Goal: Find specific page/section: Find specific page/section

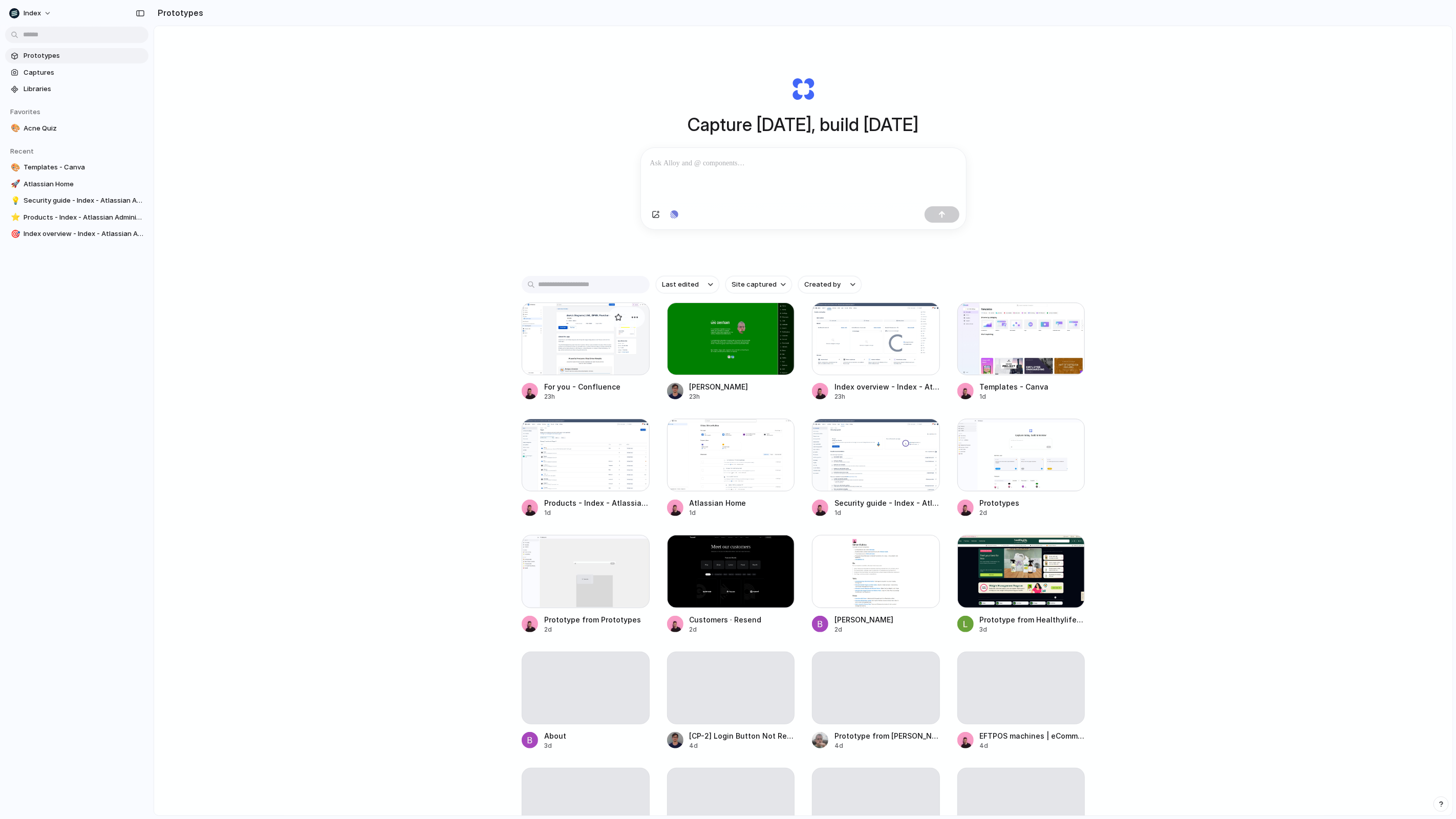
click at [593, 346] on div at bounding box center [585, 338] width 128 height 72
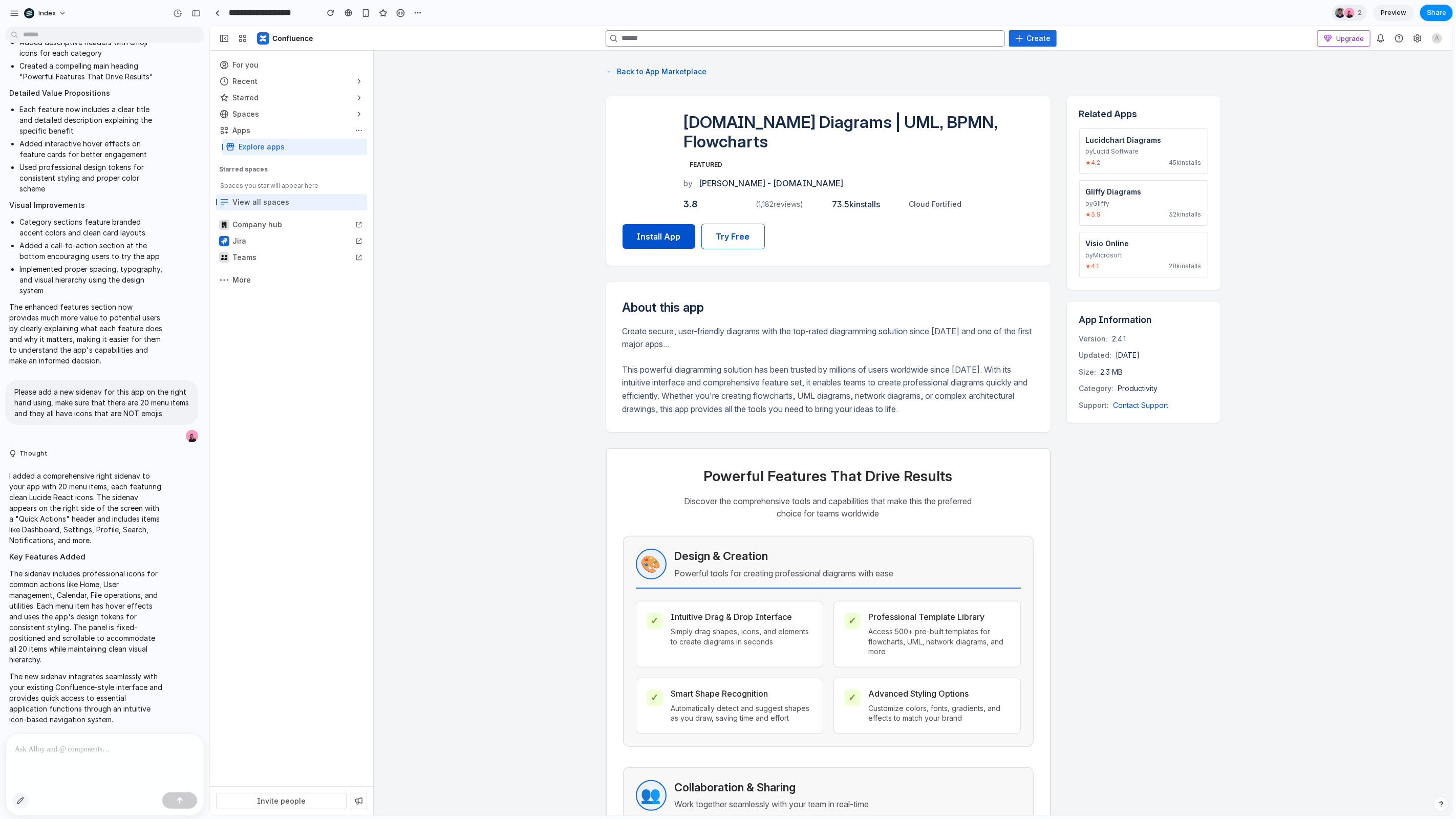
click at [21, 807] on button "button" at bounding box center [21, 800] width 16 height 16
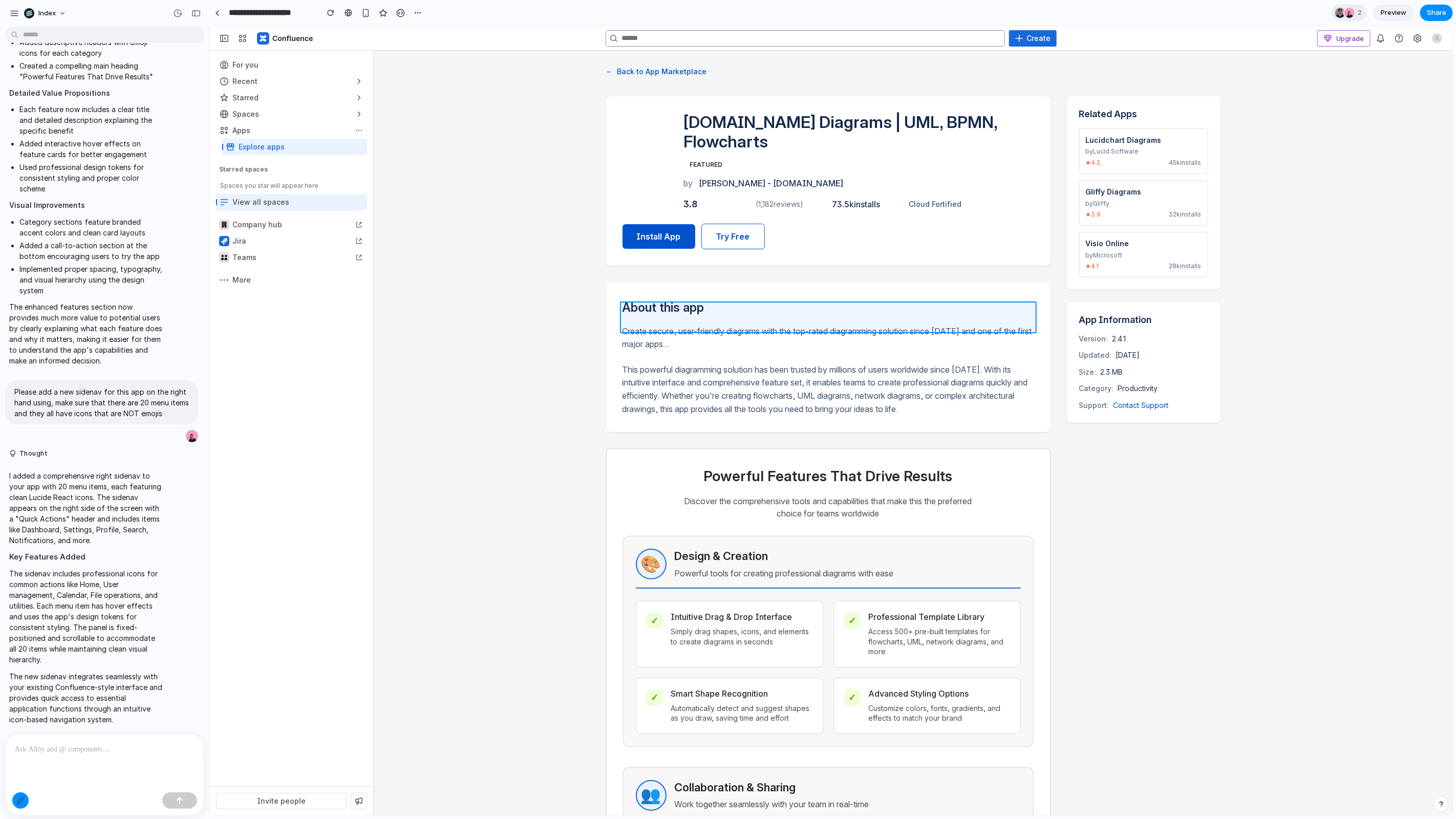
click at [759, 319] on div at bounding box center [831, 421] width 1243 height 789
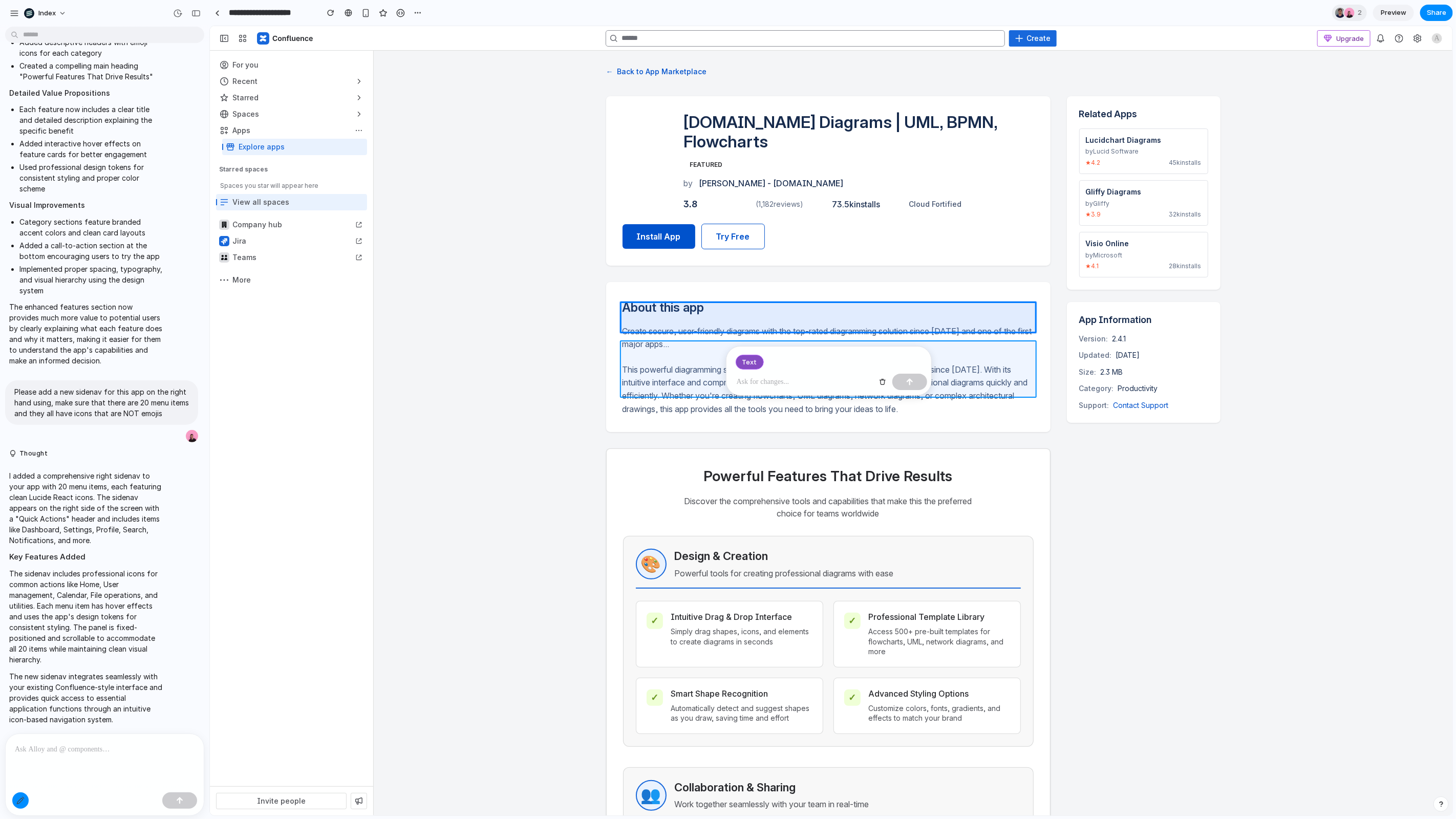
click at [663, 381] on div at bounding box center [831, 421] width 1243 height 789
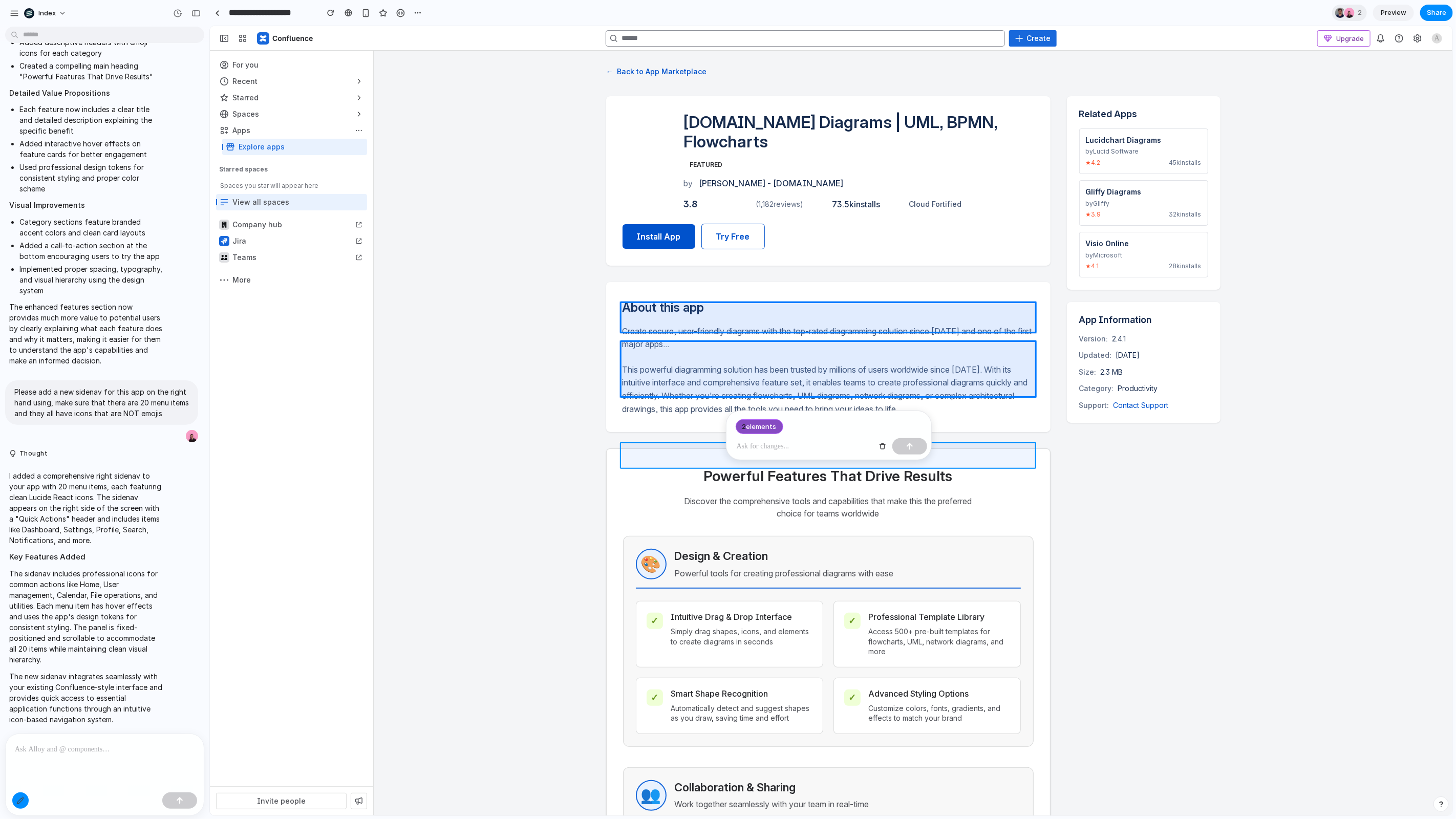
click at [678, 458] on div at bounding box center [831, 421] width 1243 height 789
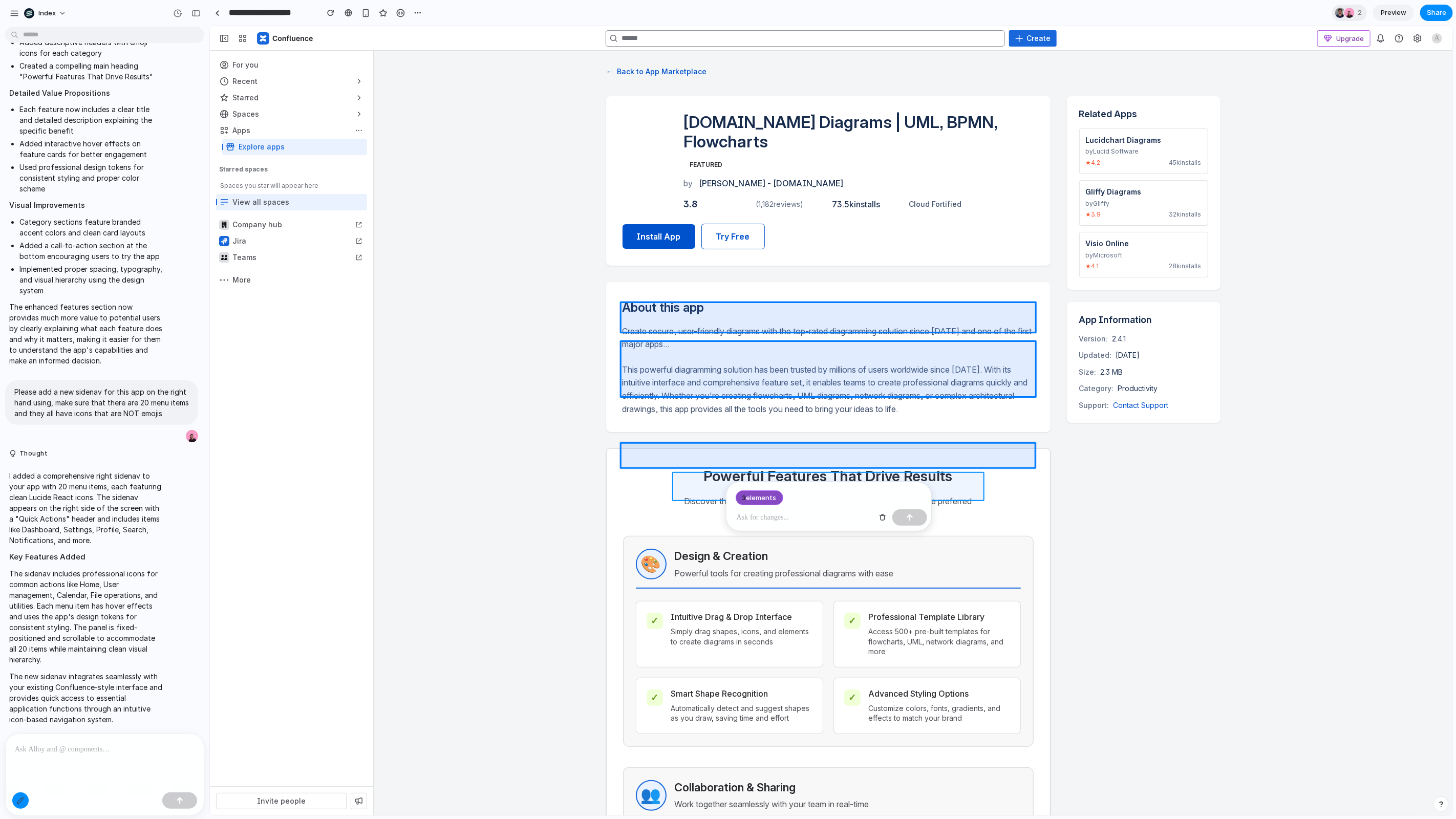
click at [678, 483] on div at bounding box center [831, 421] width 1243 height 789
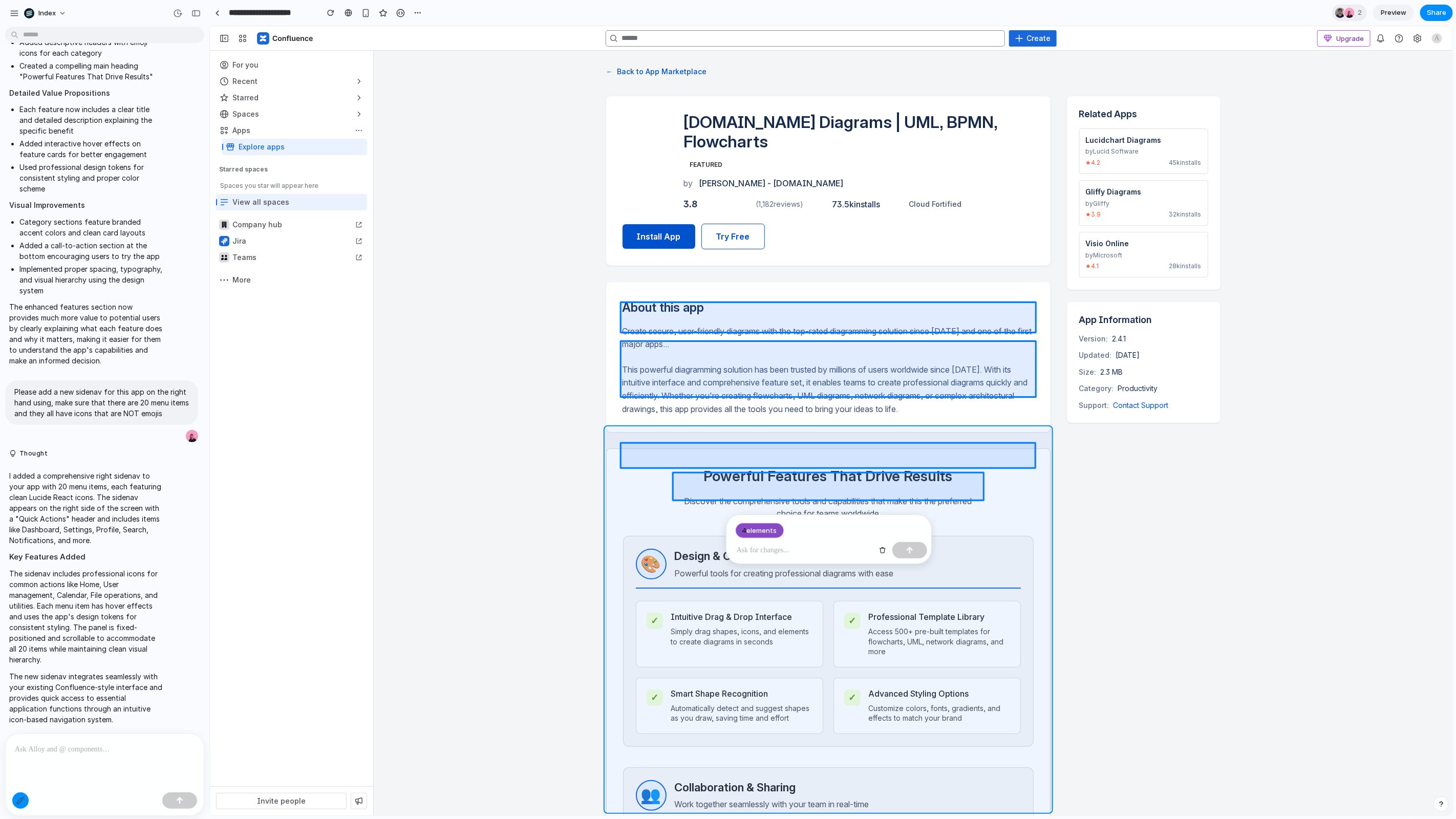
click at [643, 510] on div at bounding box center [831, 421] width 1243 height 789
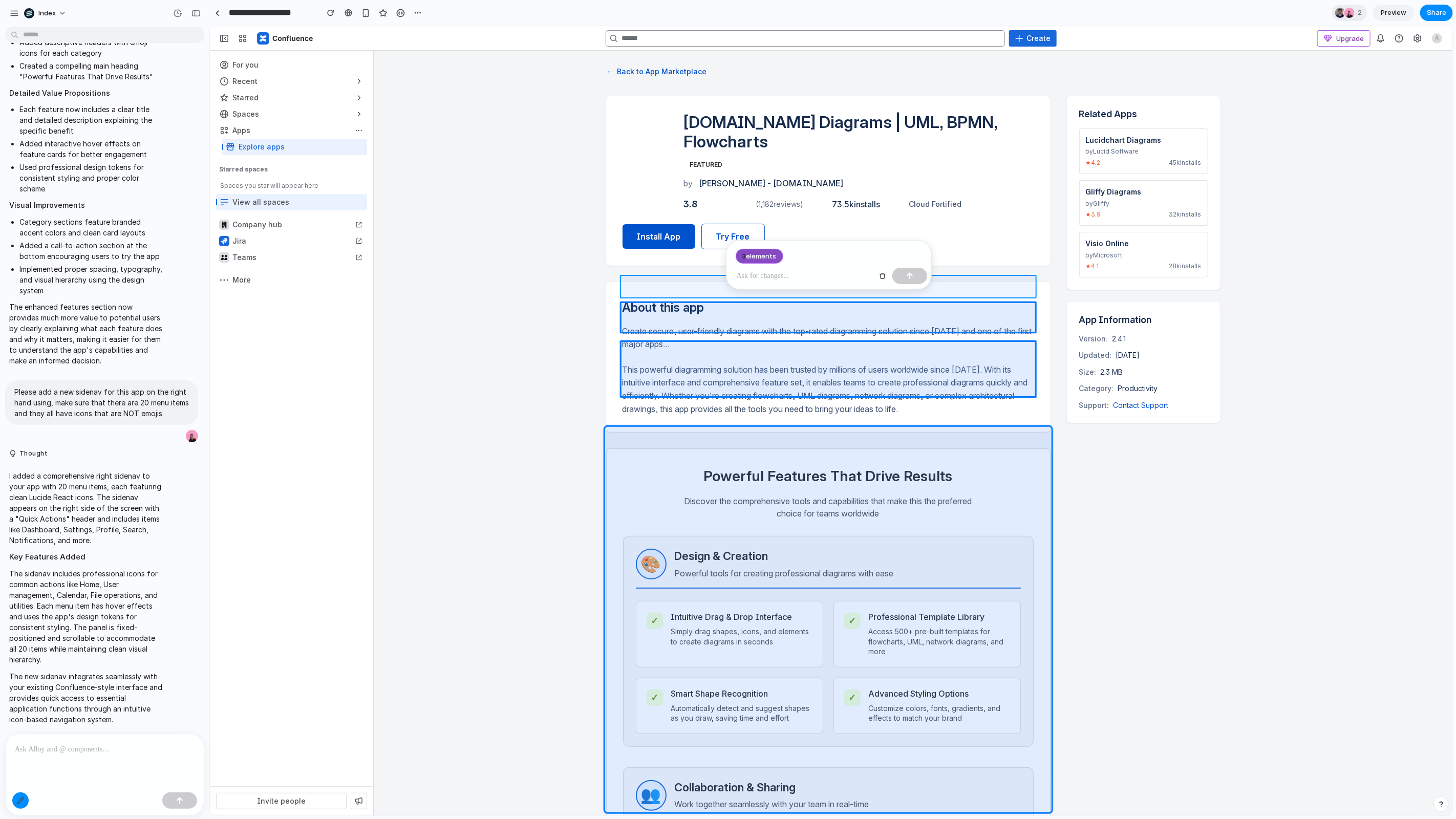
click at [658, 282] on div at bounding box center [831, 421] width 1243 height 789
